Goal: Complete application form: Complete application form

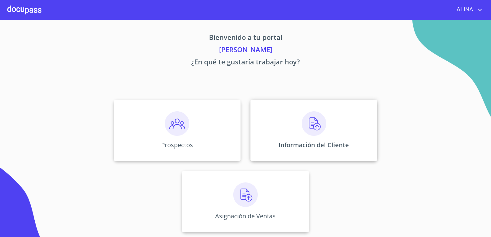
click at [268, 132] on div "Información del Cliente" at bounding box center [314, 130] width 127 height 61
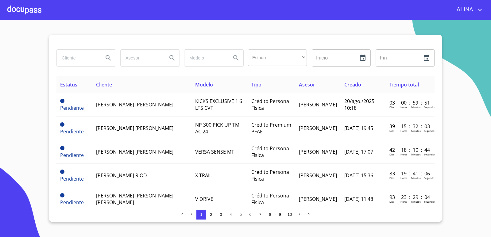
click at [33, 11] on div at bounding box center [24, 10] width 34 height 20
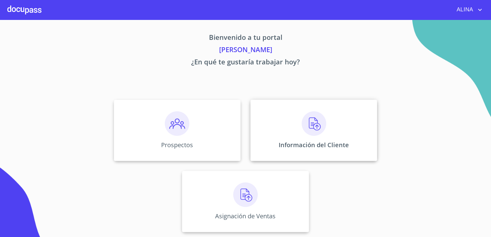
click at [268, 117] on div "Información del Cliente" at bounding box center [314, 130] width 127 height 61
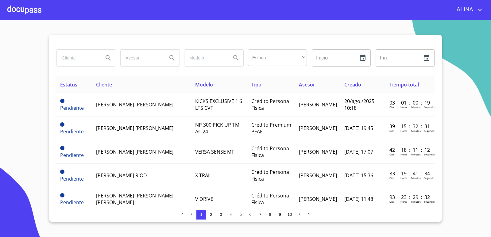
click at [84, 56] on input "search" at bounding box center [78, 58] width 42 height 17
type input "oscar"
click at [109, 57] on icon "Search" at bounding box center [108, 57] width 5 height 5
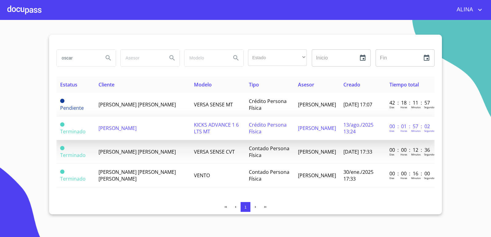
click at [134, 130] on span "[PERSON_NAME]" at bounding box center [118, 128] width 38 height 7
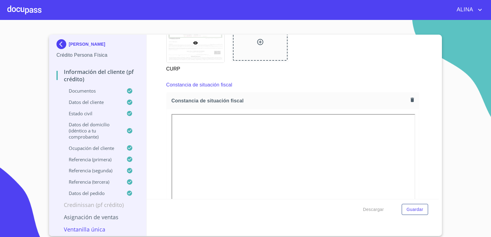
scroll to position [1659, 0]
click at [410, 98] on icon "button" at bounding box center [413, 101] width 6 height 6
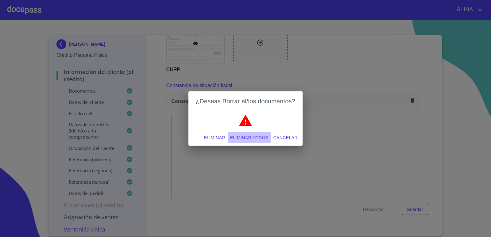
click at [263, 138] on span "Eliminar todos" at bounding box center [249, 138] width 38 height 8
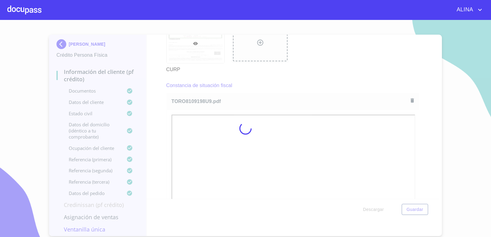
click at [309, 70] on div at bounding box center [245, 128] width 491 height 217
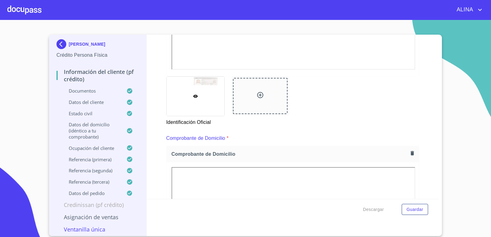
scroll to position [225, 0]
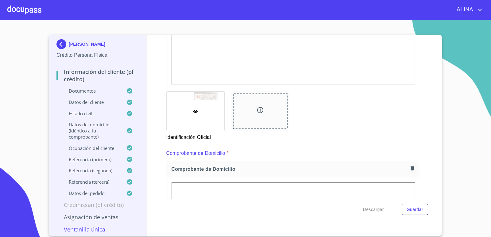
click at [213, 112] on div at bounding box center [196, 111] width 58 height 39
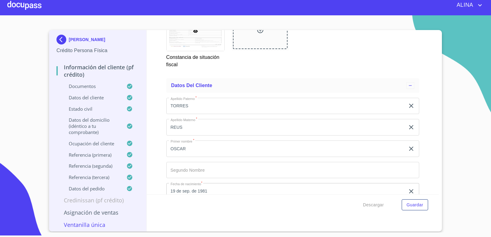
scroll to position [2008, 0]
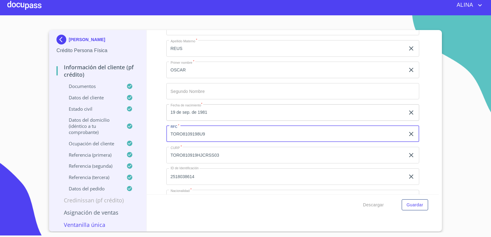
drag, startPoint x: 170, startPoint y: 135, endPoint x: 205, endPoint y: 134, distance: 34.7
click at [205, 134] on input "TORO8109198U9" at bounding box center [285, 134] width 239 height 17
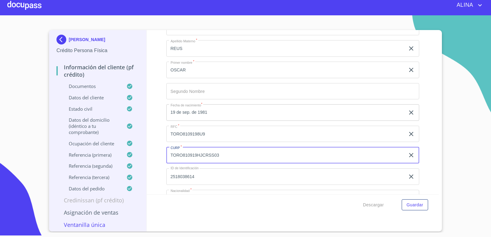
drag, startPoint x: 219, startPoint y: 155, endPoint x: 289, endPoint y: 36, distance: 137.8
click at [172, 154] on input "TORO810919HJCRSS03" at bounding box center [285, 155] width 239 height 17
click at [424, 107] on div "Información del cliente (PF crédito) Documentos Documento de identificación.   …" at bounding box center [293, 112] width 293 height 165
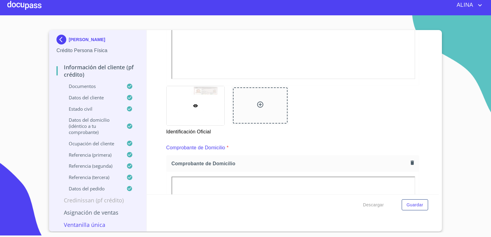
scroll to position [227, 0]
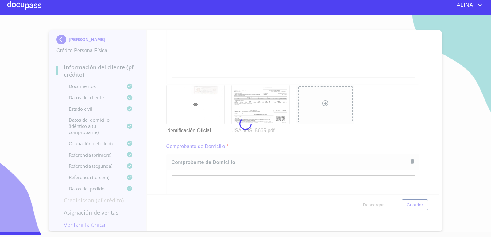
click at [310, 55] on div at bounding box center [245, 123] width 491 height 217
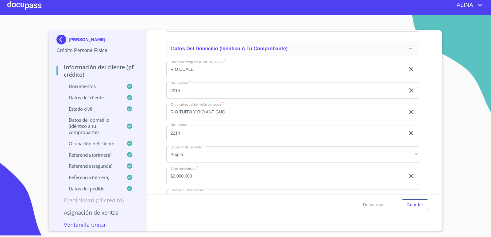
scroll to position [2316, 0]
drag, startPoint x: 170, startPoint y: 68, endPoint x: 197, endPoint y: 70, distance: 27.7
click at [197, 70] on input "RIO CUALE" at bounding box center [285, 69] width 239 height 17
drag, startPoint x: 193, startPoint y: 91, endPoint x: 156, endPoint y: 91, distance: 36.6
click at [156, 91] on div "Información del cliente (PF crédito) Documentos Documento de identificación.   …" at bounding box center [293, 112] width 293 height 165
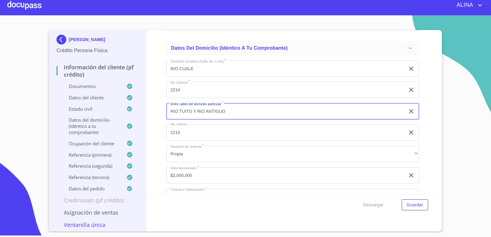
drag, startPoint x: 170, startPoint y: 111, endPoint x: 241, endPoint y: 112, distance: 70.3
click at [241, 112] on input "RIO TUITO Y RIO ANTIGUO" at bounding box center [285, 111] width 239 height 17
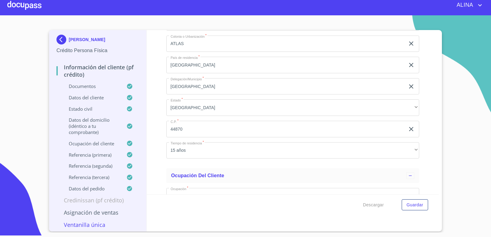
scroll to position [2469, 0]
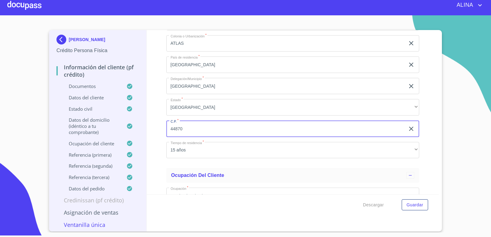
drag, startPoint x: 189, startPoint y: 130, endPoint x: 163, endPoint y: 124, distance: 26.2
click at [163, 129] on div "Información del cliente (PF crédito) Documentos Documento de identificación.   …" at bounding box center [293, 112] width 293 height 165
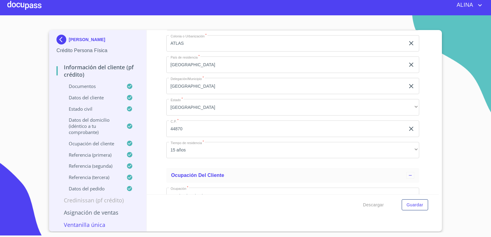
copy p "[PERSON_NAME]"
drag, startPoint x: 69, startPoint y: 41, endPoint x: 117, endPoint y: 42, distance: 48.2
click at [105, 42] on p "[PERSON_NAME]" at bounding box center [87, 39] width 37 height 5
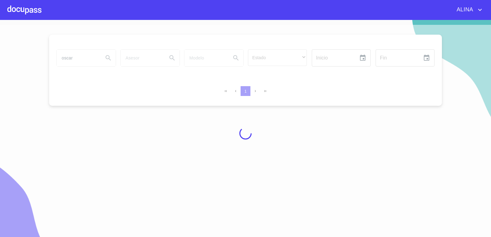
click at [37, 16] on div at bounding box center [24, 10] width 34 height 20
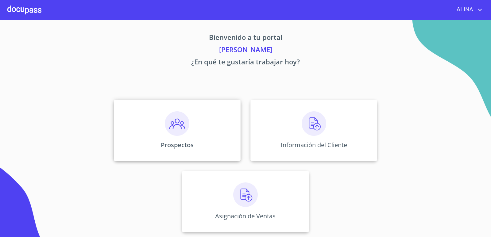
click at [225, 121] on div "Prospectos" at bounding box center [177, 130] width 127 height 61
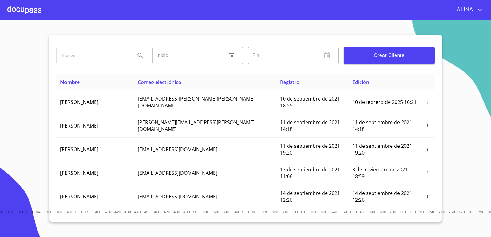
click at [106, 55] on input "search" at bounding box center [94, 55] width 74 height 17
paste input "[PERSON_NAME]"
type input "[PERSON_NAME]"
click at [145, 55] on button "Search" at bounding box center [140, 55] width 15 height 15
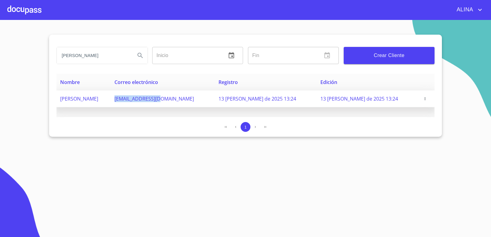
copy span "[EMAIL_ADDRESS][DOMAIN_NAME]"
drag, startPoint x: 141, startPoint y: 101, endPoint x: 191, endPoint y: 104, distance: 49.8
click at [191, 104] on td "[EMAIL_ADDRESS][DOMAIN_NAME]" at bounding box center [163, 99] width 104 height 17
